Goal: Task Accomplishment & Management: Manage account settings

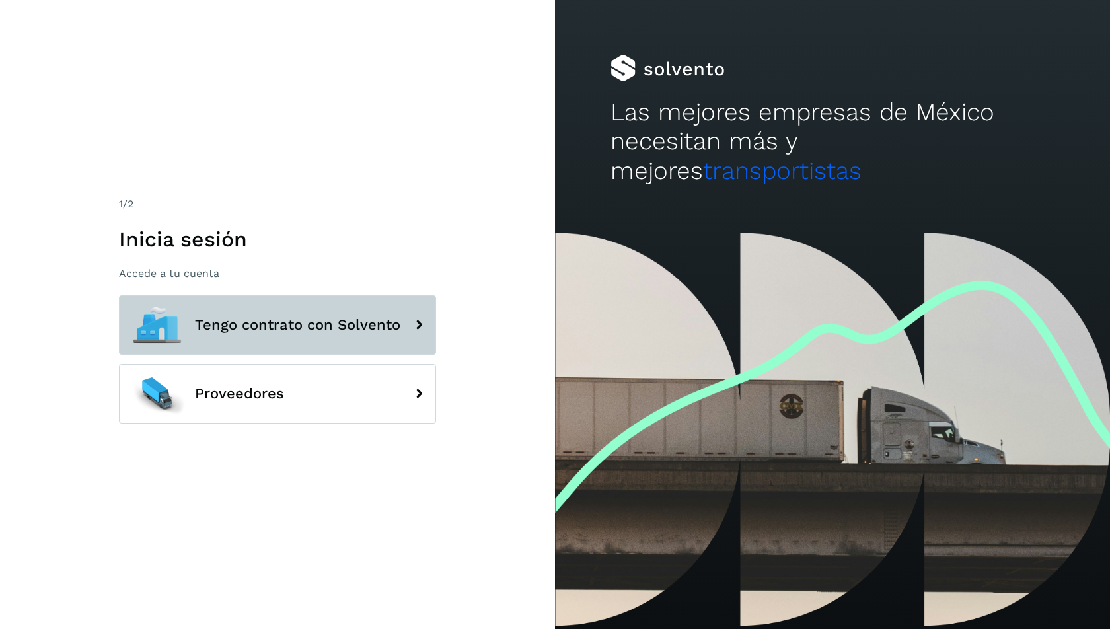
click at [338, 342] on button "Tengo contrato con Solvento" at bounding box center [277, 324] width 317 height 59
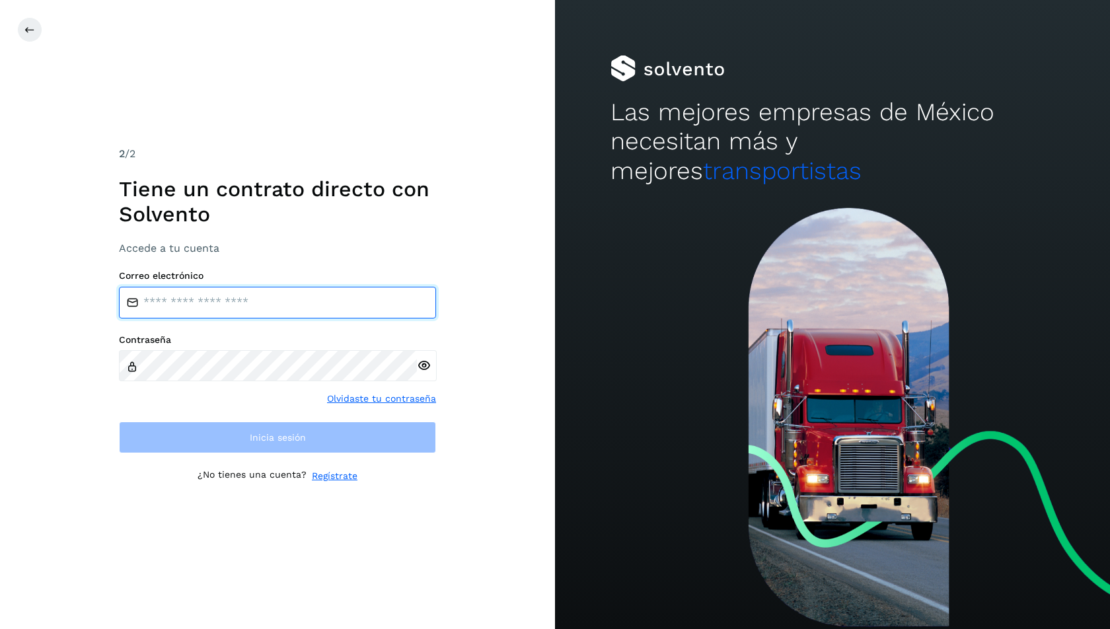
click at [287, 298] on input "email" at bounding box center [277, 303] width 317 height 32
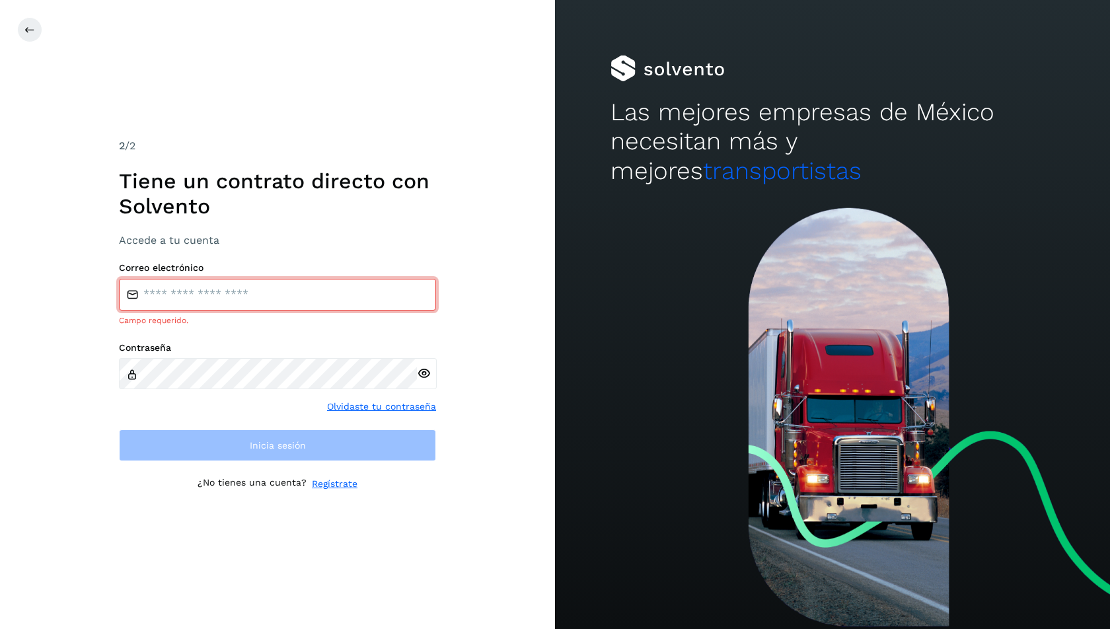
type input "**********"
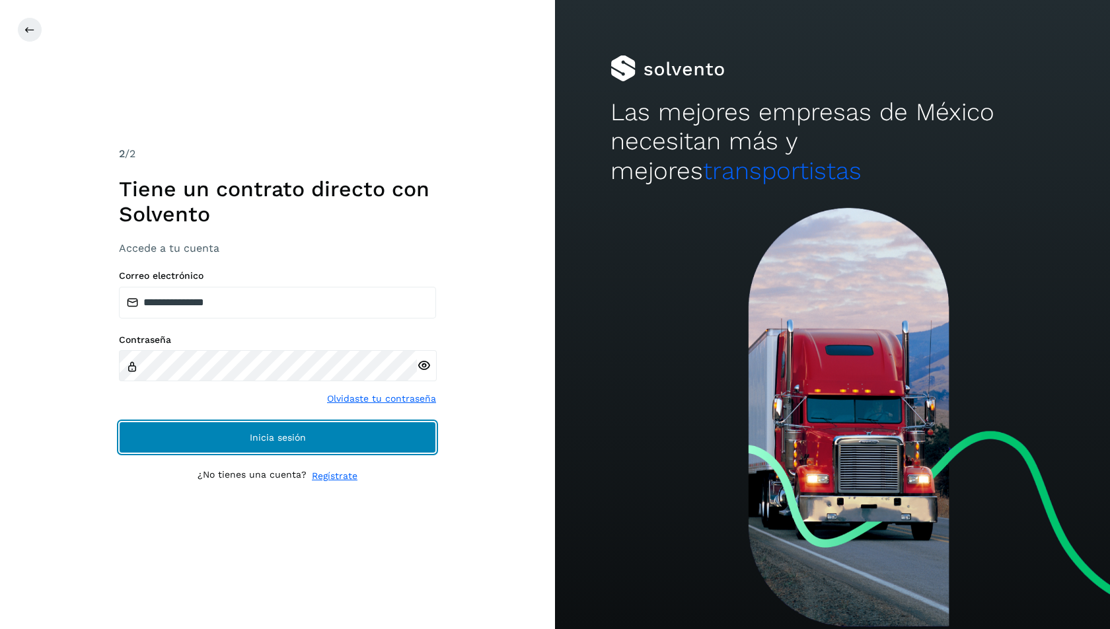
click at [295, 439] on span "Inicia sesión" at bounding box center [278, 437] width 56 height 9
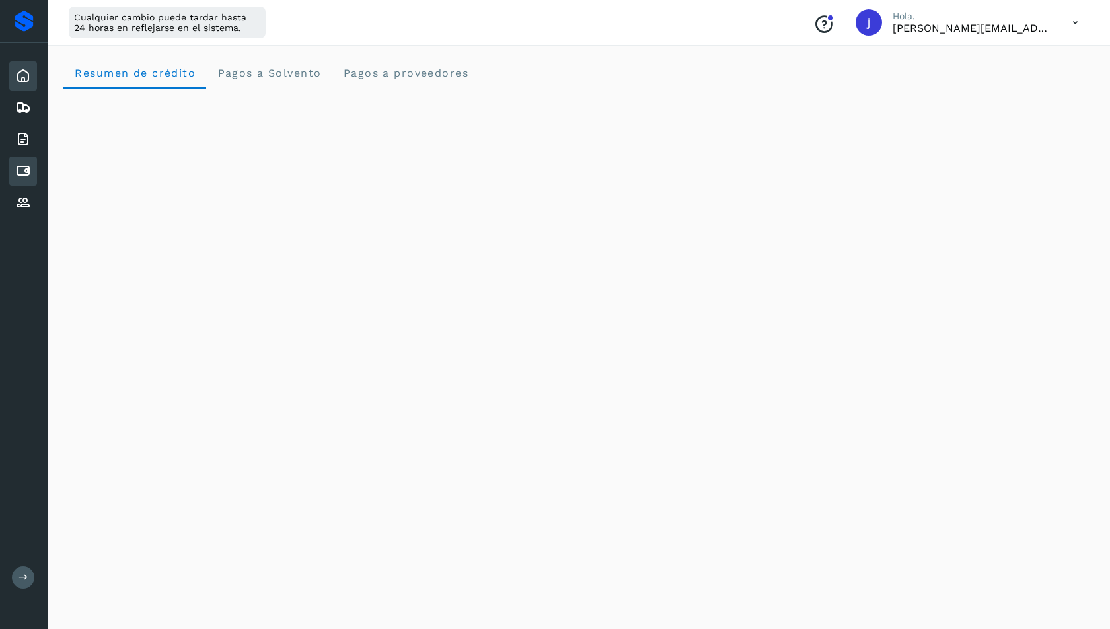
click at [25, 163] on icon at bounding box center [23, 171] width 16 height 16
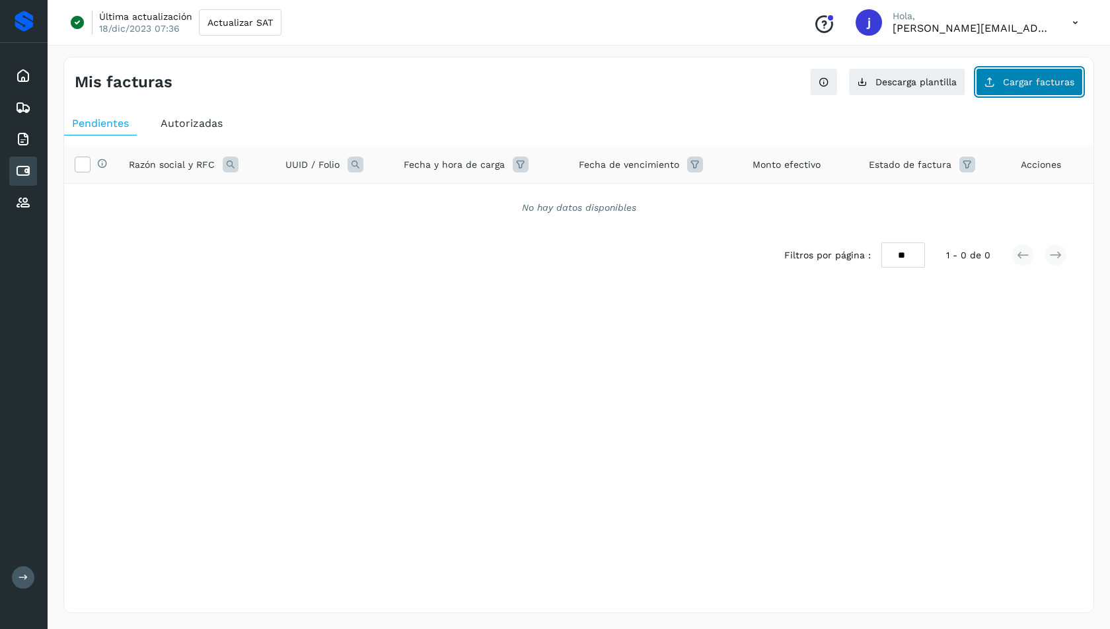
click at [1034, 73] on button "Cargar facturas" at bounding box center [1029, 82] width 107 height 28
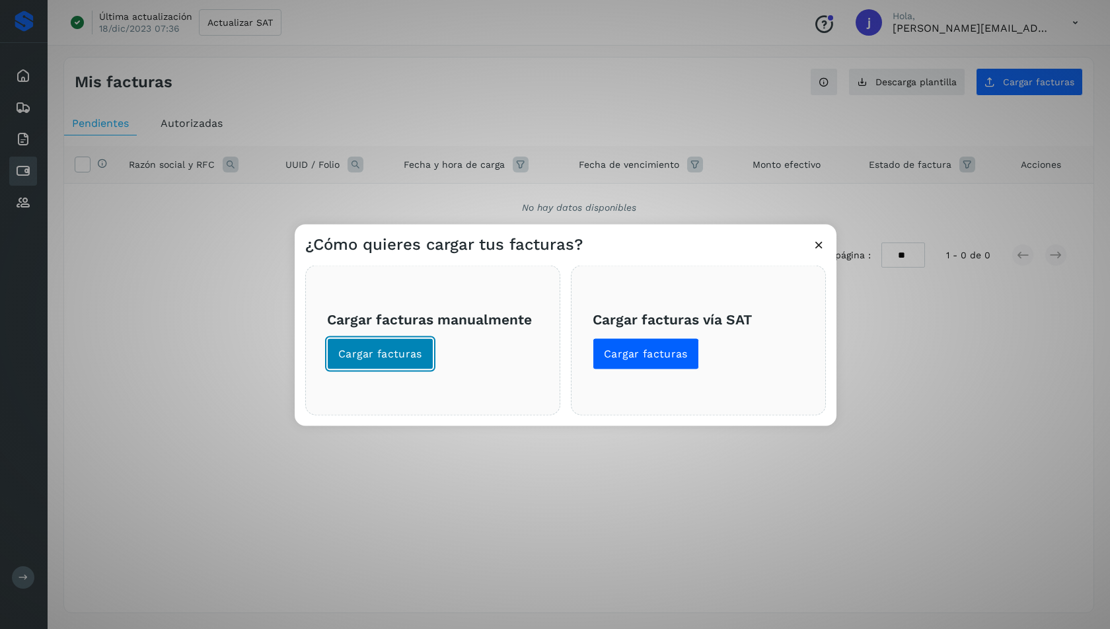
click at [391, 349] on span "Cargar facturas" at bounding box center [380, 354] width 84 height 15
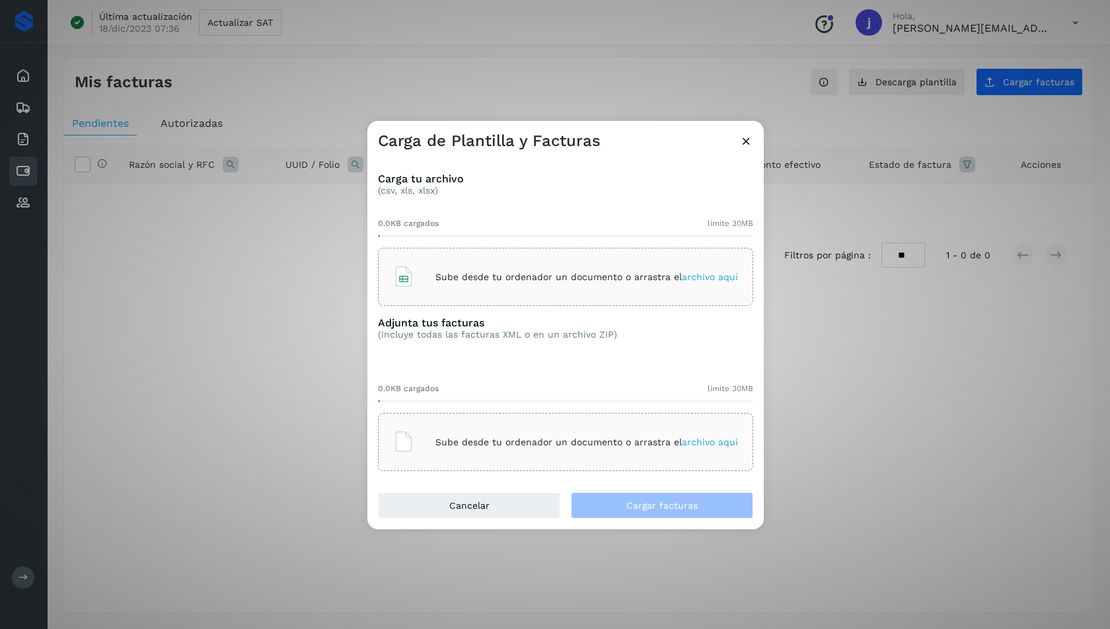
click at [511, 281] on p "Sube desde tu ordenador un documento o arrastra el archivo aquí" at bounding box center [586, 277] width 303 height 11
click at [552, 435] on div "Sube desde tu ordenador un documento o arrastra el archivo aquí" at bounding box center [565, 442] width 345 height 36
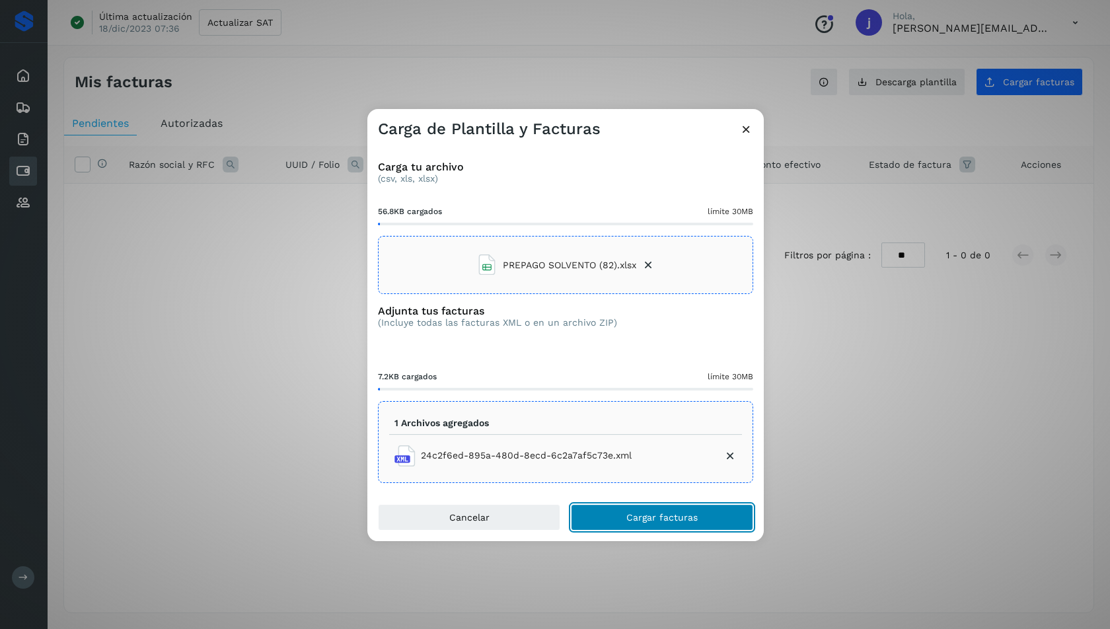
click at [676, 523] on button "Cargar facturas" at bounding box center [662, 517] width 182 height 26
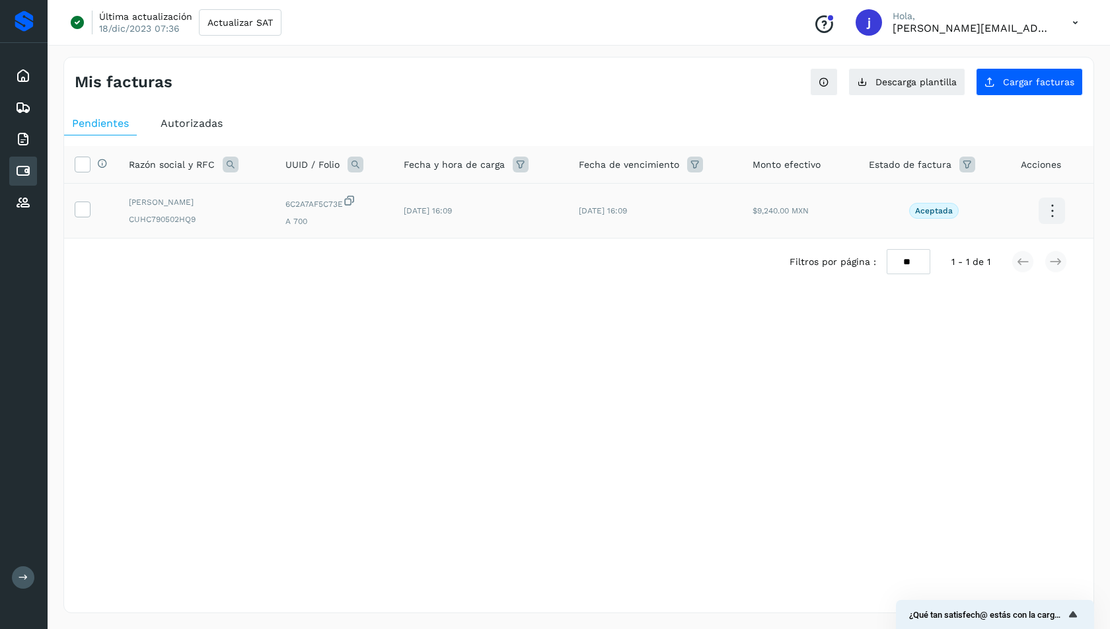
click at [69, 203] on td at bounding box center [91, 211] width 54 height 55
click at [88, 207] on icon at bounding box center [82, 209] width 14 height 14
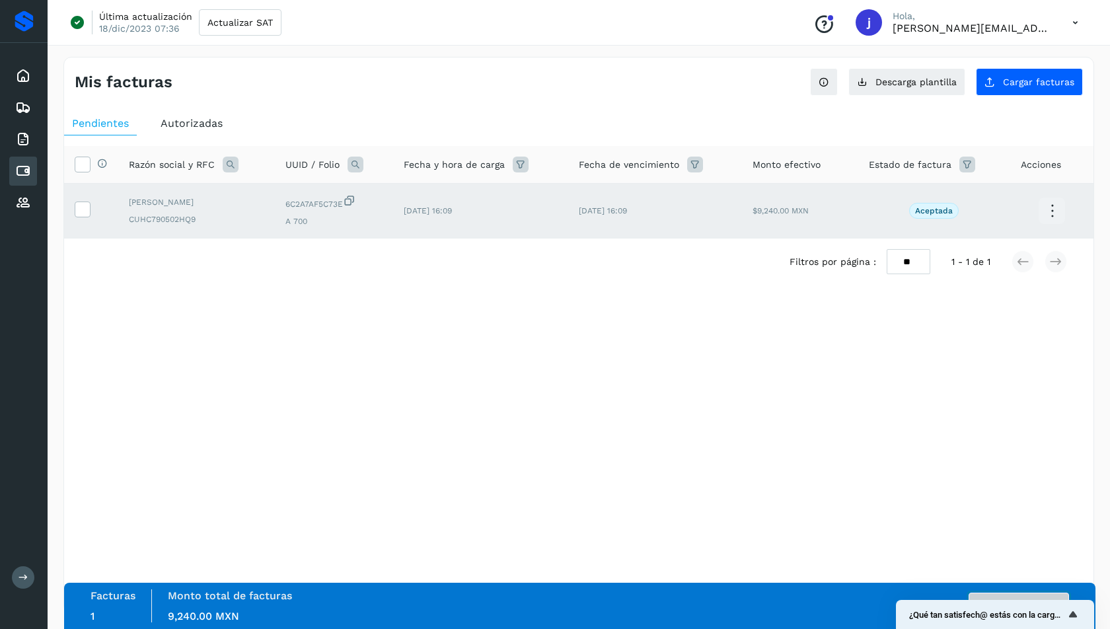
click at [1000, 594] on button "Autorizar facturas" at bounding box center [1019, 606] width 100 height 26
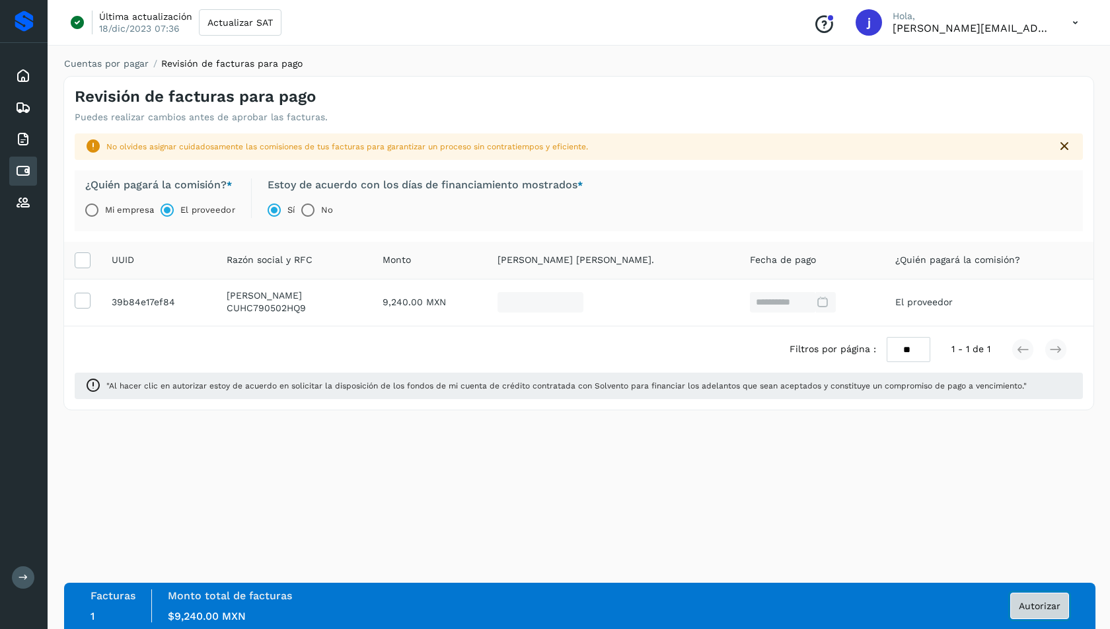
click at [1041, 605] on span "Autorizar" at bounding box center [1040, 605] width 42 height 9
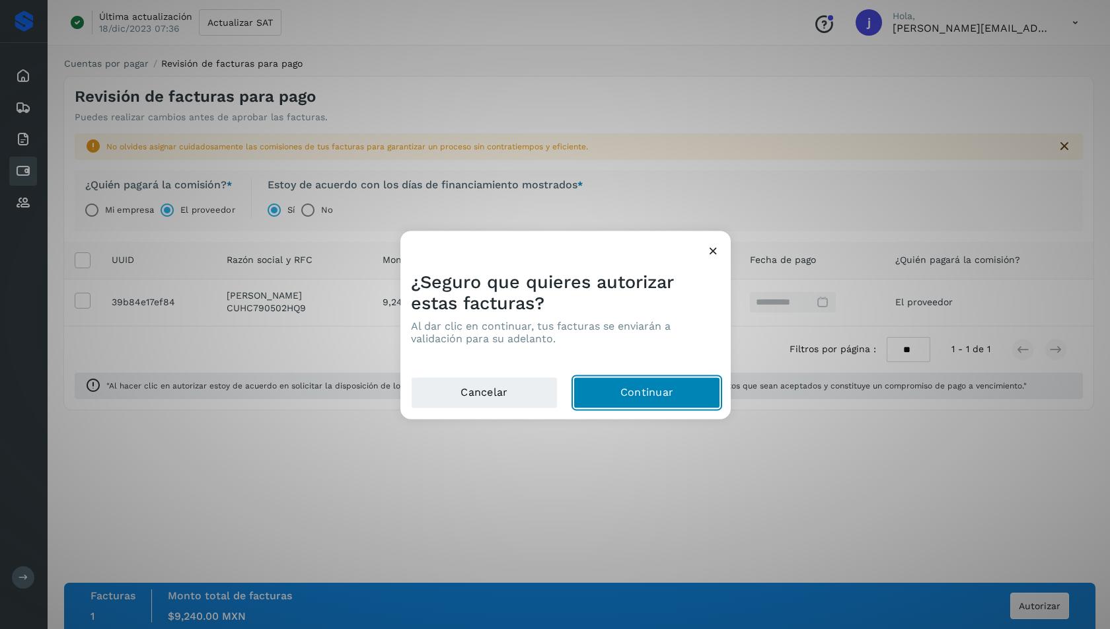
click at [650, 394] on button "Continuar" at bounding box center [647, 393] width 147 height 32
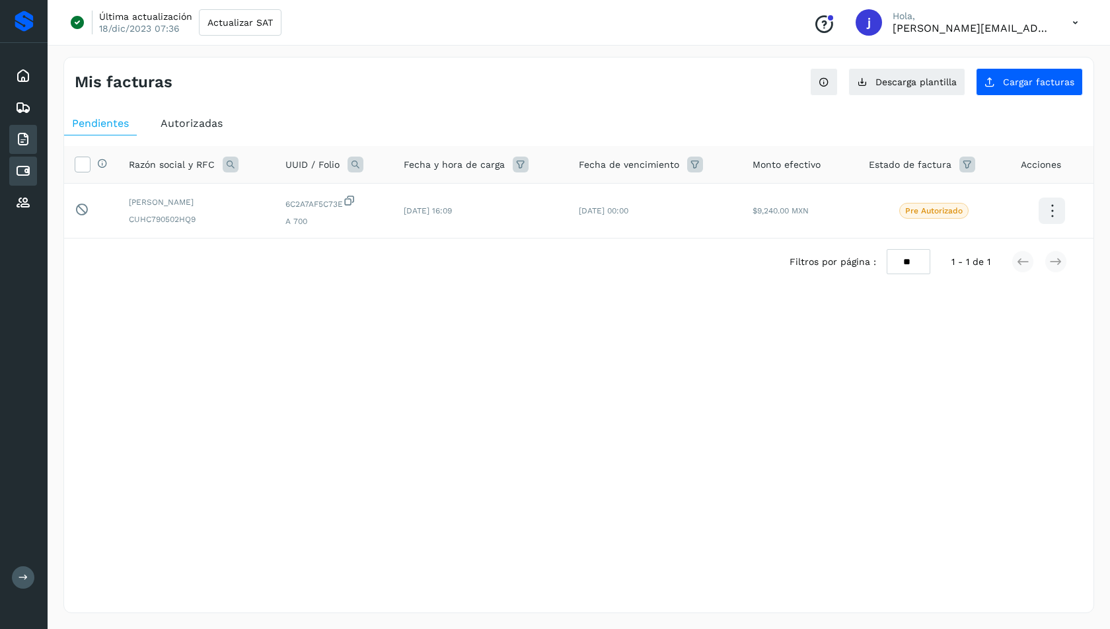
click at [18, 131] on icon at bounding box center [23, 139] width 16 height 16
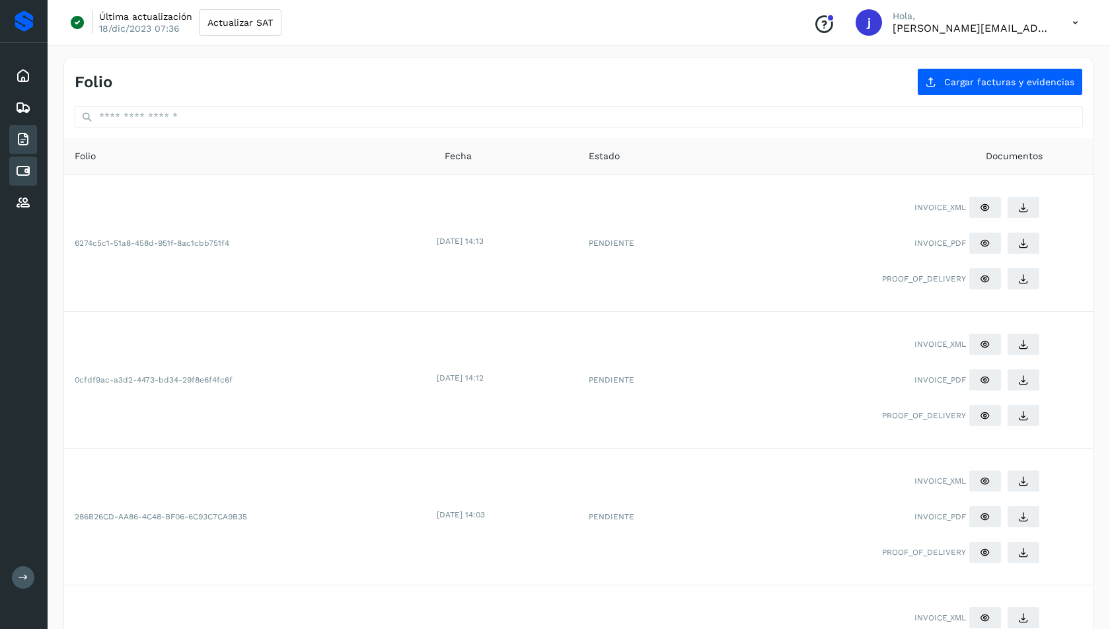
click at [17, 171] on icon at bounding box center [23, 171] width 16 height 16
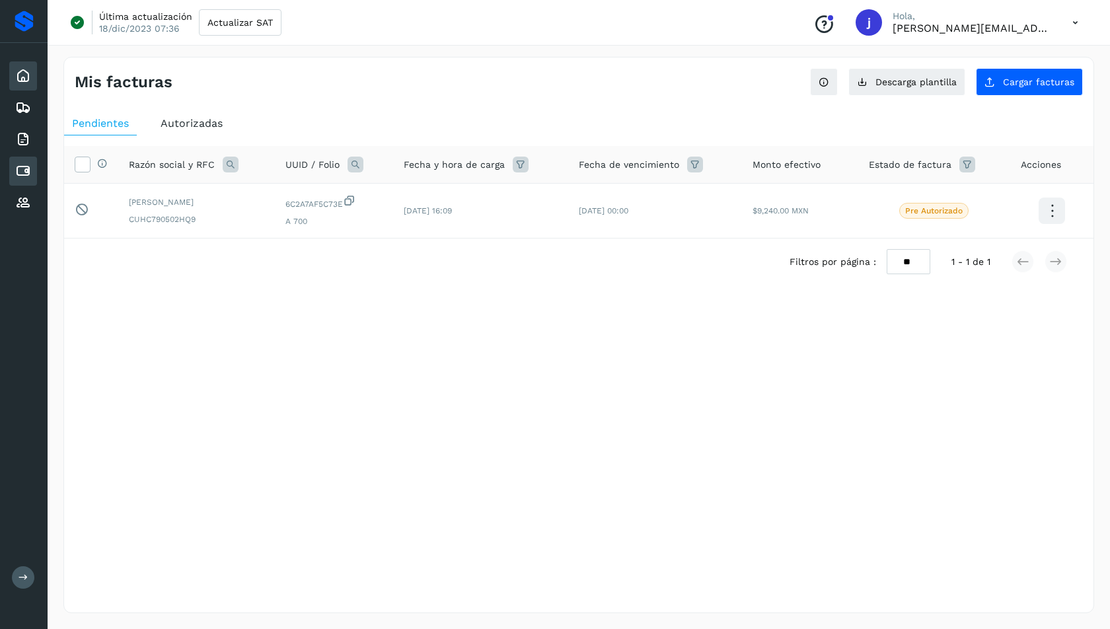
click at [24, 83] on icon at bounding box center [23, 76] width 16 height 16
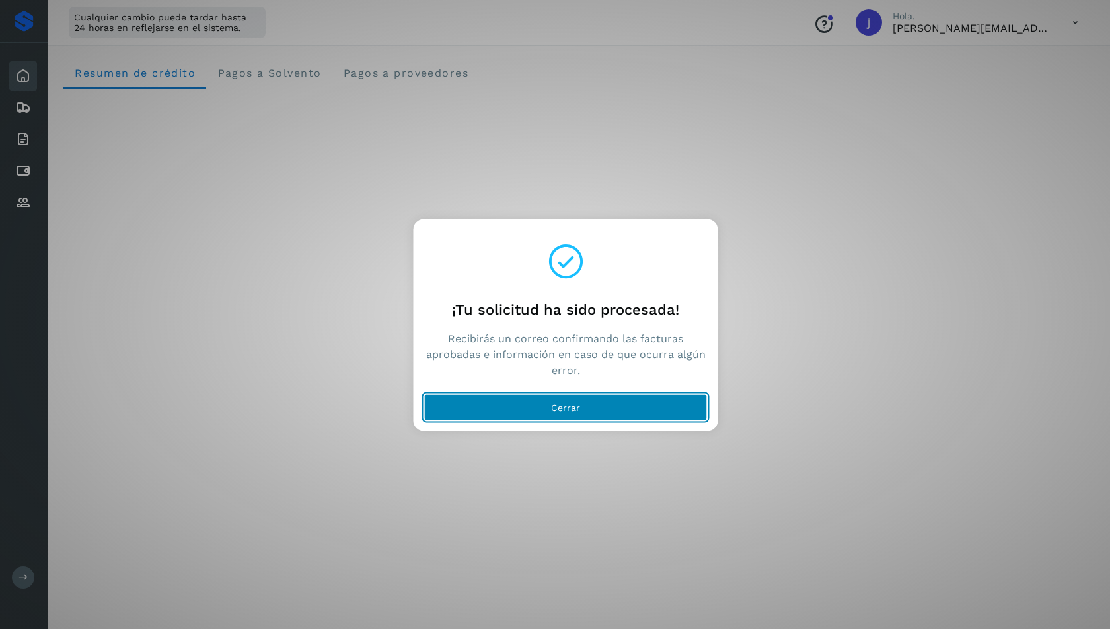
click at [582, 405] on button "Cerrar" at bounding box center [565, 407] width 283 height 26
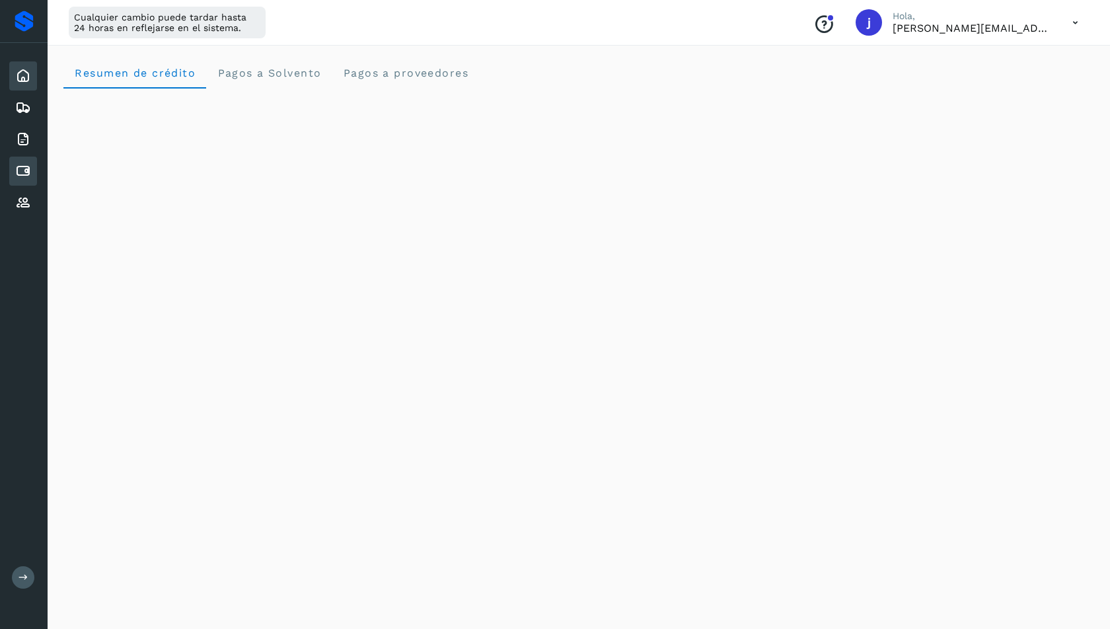
click at [32, 165] on div "Cuentas por pagar" at bounding box center [23, 171] width 28 height 29
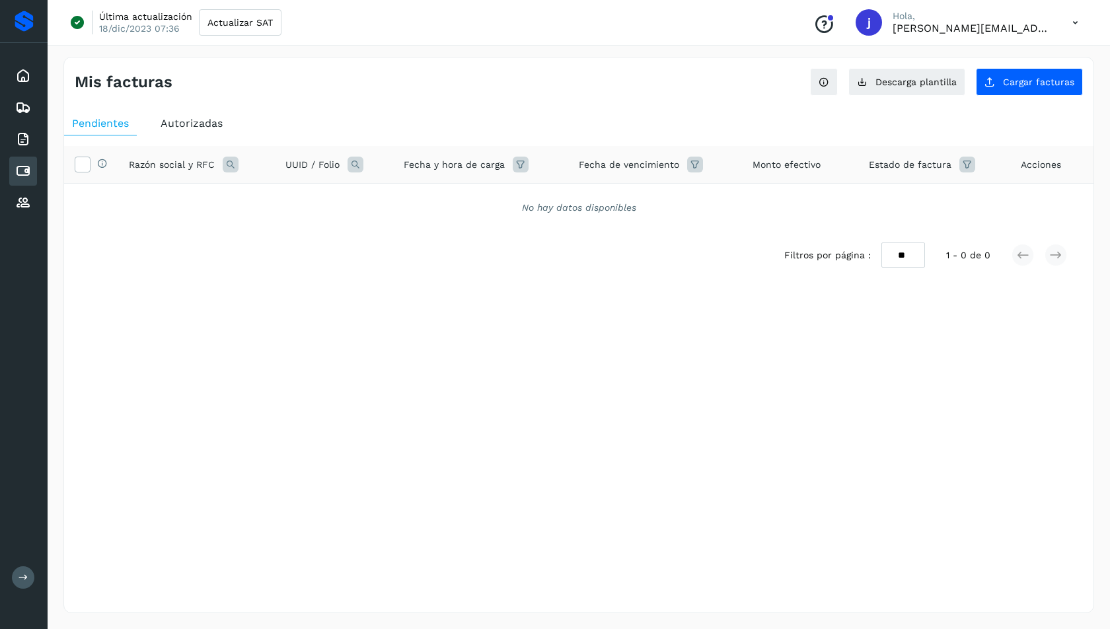
click at [216, 131] on div "Autorizadas" at bounding box center [192, 124] width 78 height 24
